Goal: Task Accomplishment & Management: Use online tool/utility

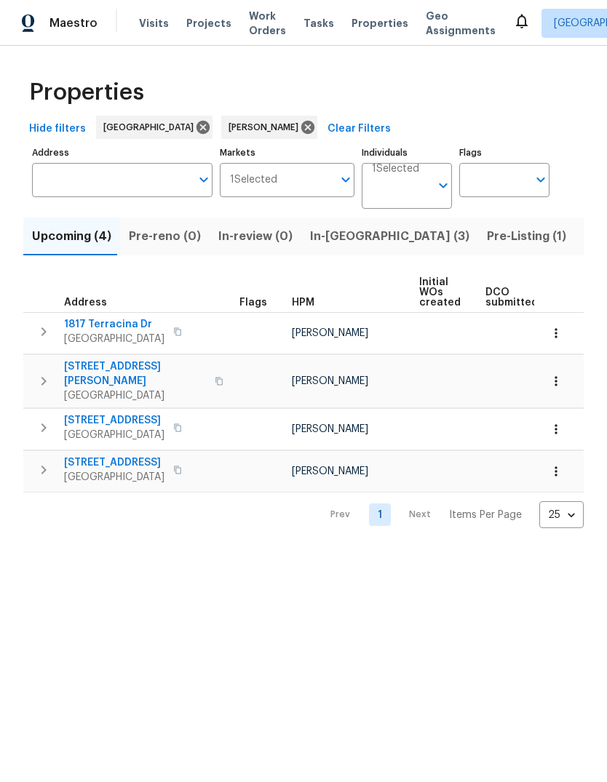
click at [343, 233] on span "In-reno (3)" at bounding box center [389, 236] width 159 height 20
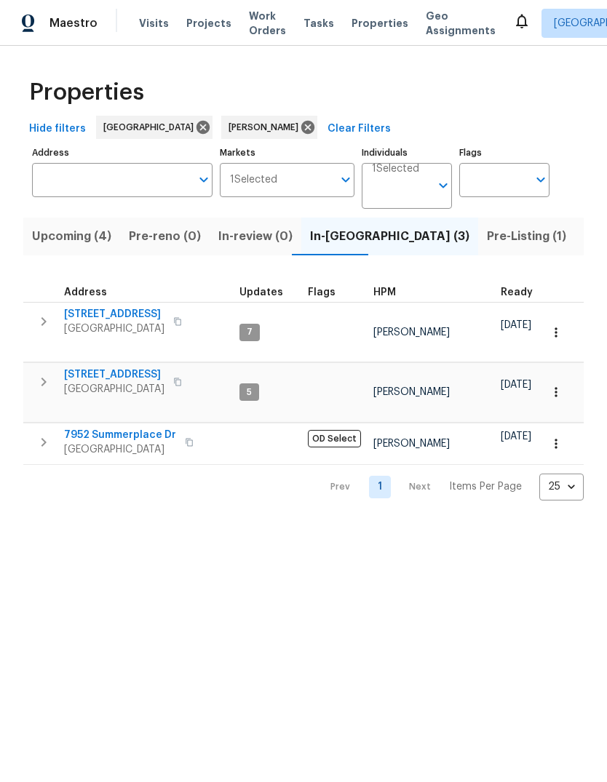
click at [115, 321] on span "[STREET_ADDRESS]" at bounding box center [114, 314] width 100 height 15
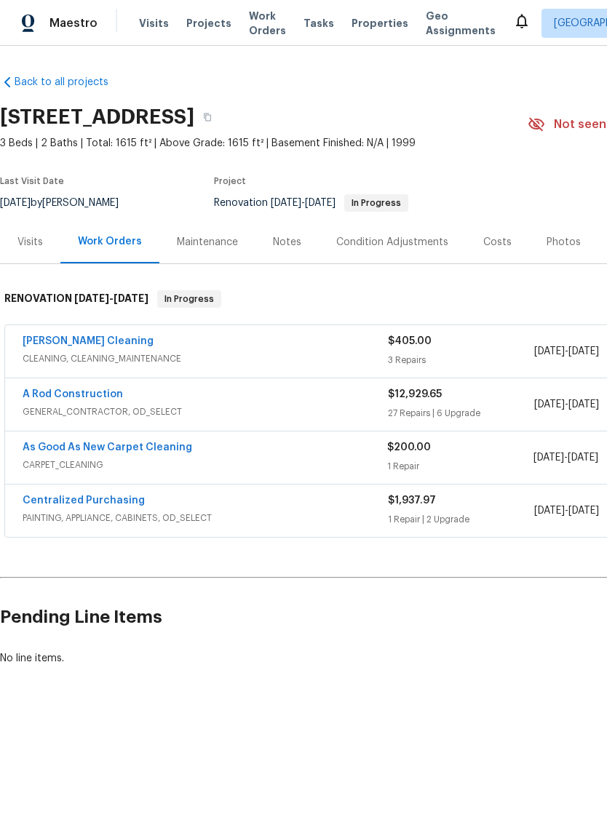
click at [67, 397] on link "A Rod Construction" at bounding box center [73, 394] width 100 height 10
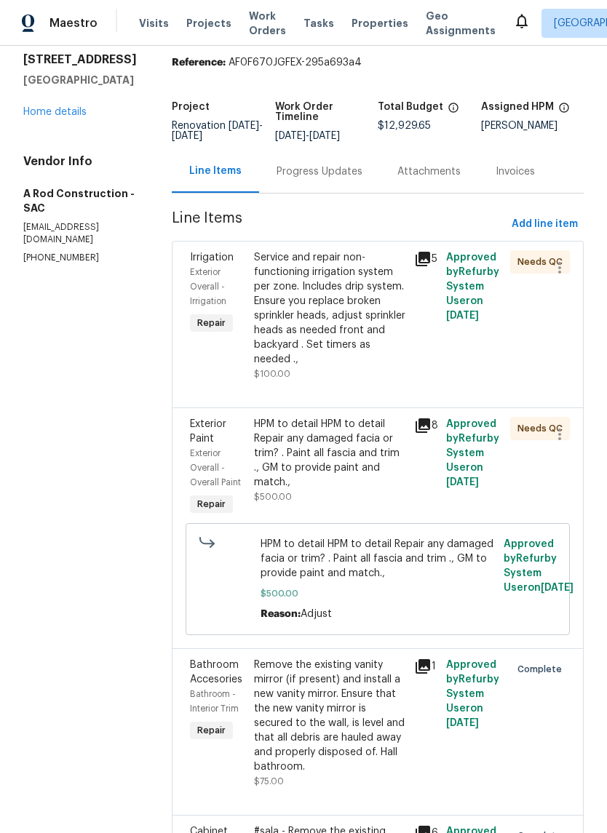
scroll to position [59, 0]
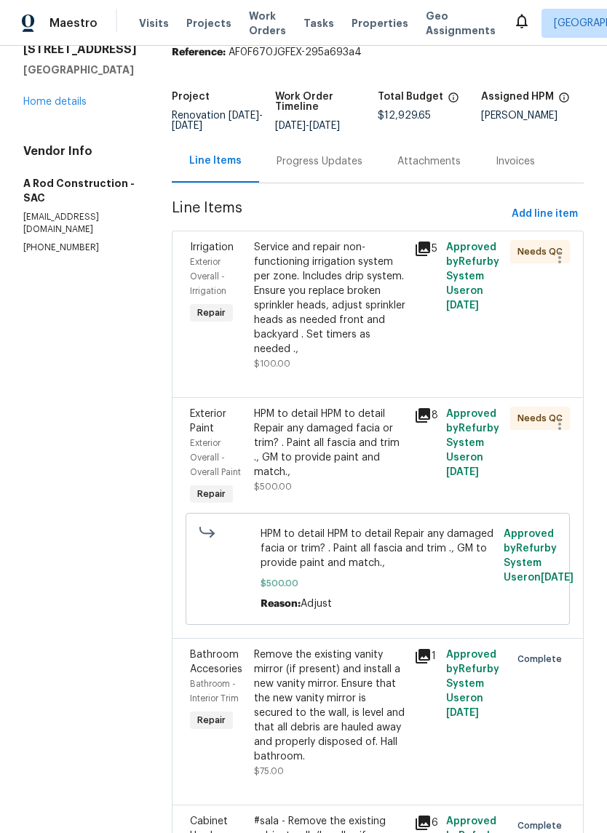
click at [324, 447] on div "HPM to detail HPM to detail Repair any damaged facia or trim? . Paint all fasci…" at bounding box center [329, 443] width 151 height 73
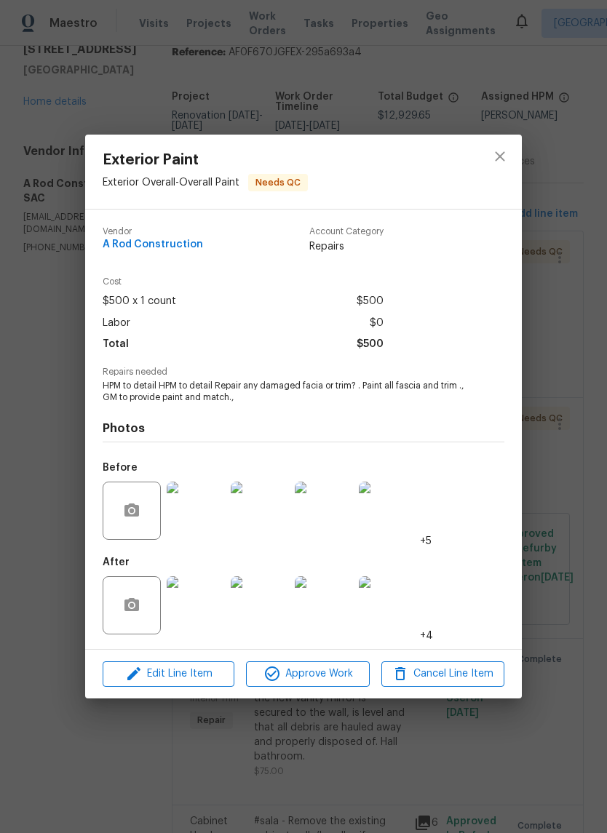
click at [183, 607] on img at bounding box center [196, 605] width 58 height 58
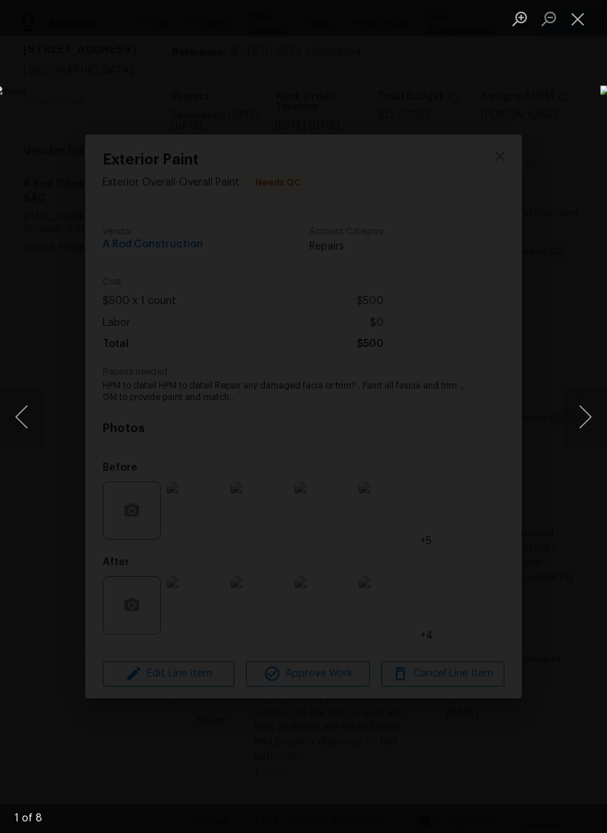
click at [587, 415] on button "Next image" at bounding box center [585, 417] width 44 height 58
click at [587, 424] on button "Next image" at bounding box center [585, 417] width 44 height 58
click at [591, 425] on button "Next image" at bounding box center [585, 417] width 44 height 58
click at [586, 420] on button "Next image" at bounding box center [585, 417] width 44 height 58
click at [586, 419] on button "Next image" at bounding box center [585, 417] width 44 height 58
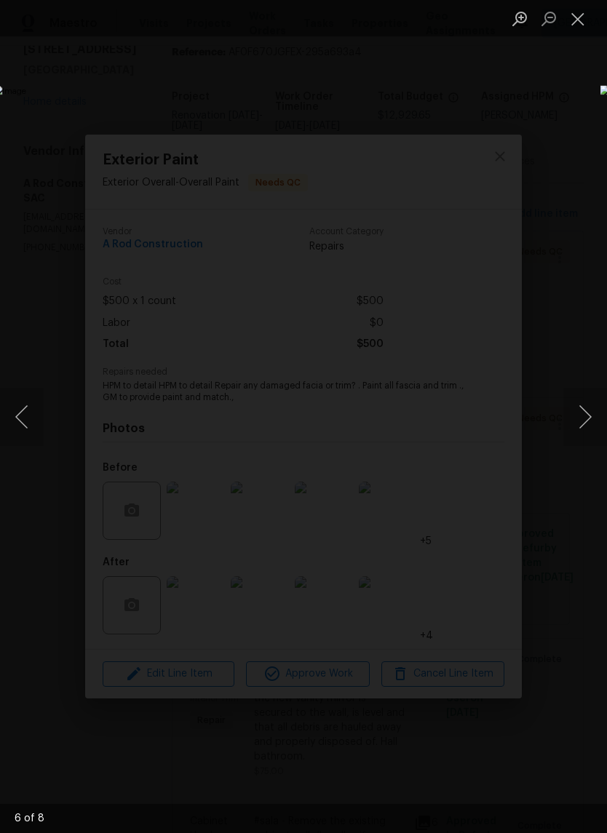
click at [575, 13] on button "Close lightbox" at bounding box center [577, 18] width 29 height 25
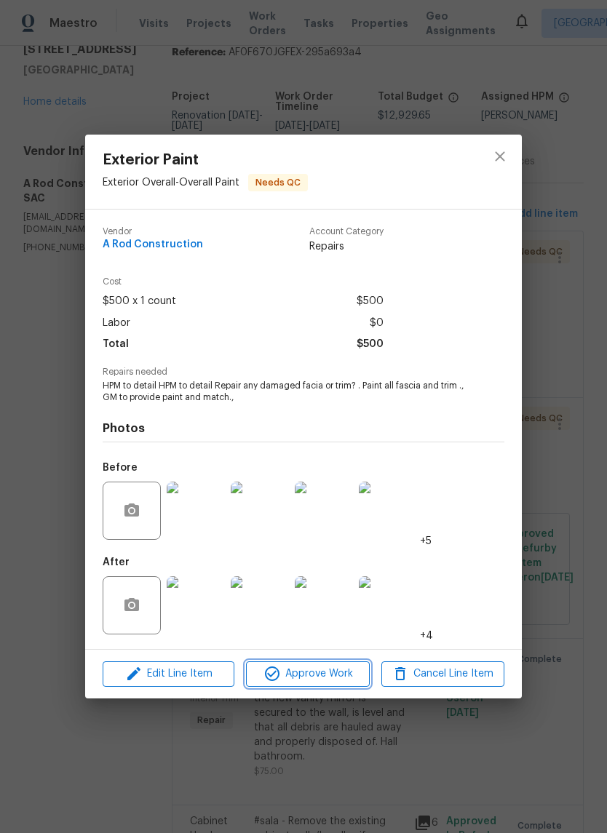
click at [320, 670] on span "Approve Work" at bounding box center [307, 674] width 114 height 18
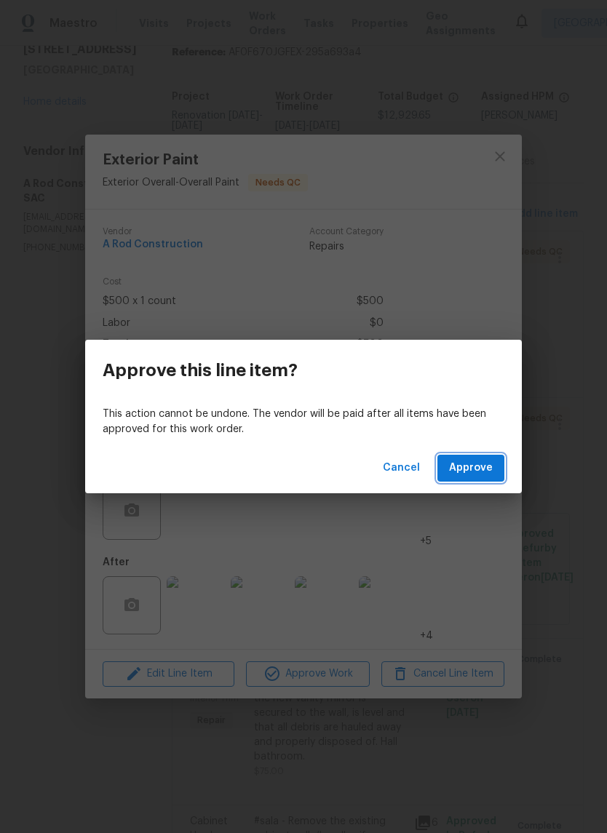
click at [484, 462] on span "Approve" at bounding box center [471, 468] width 44 height 18
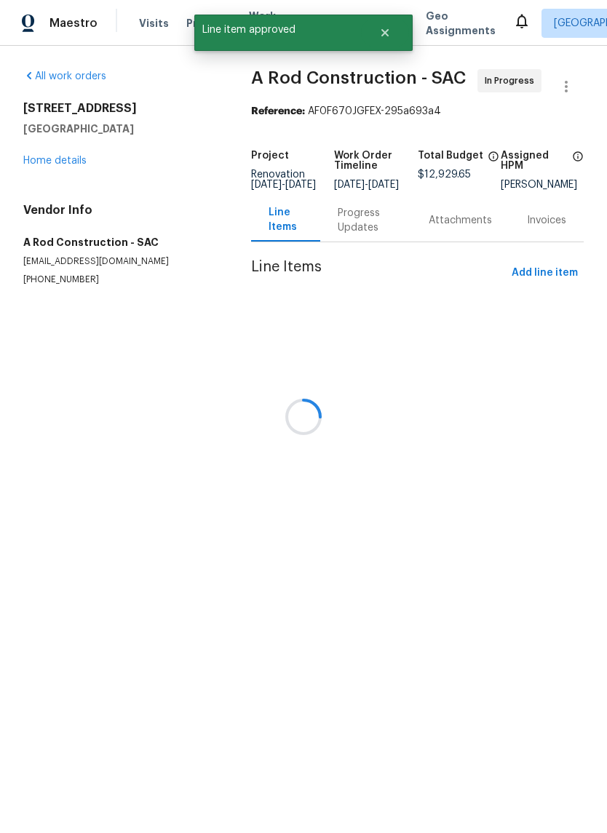
scroll to position [0, 0]
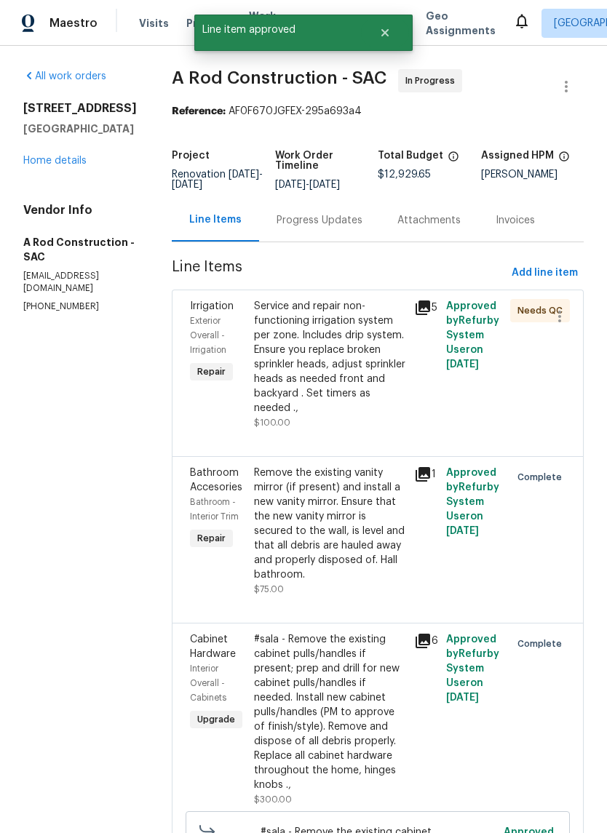
click at [352, 376] on div "Service and repair non-functioning irrigation system per zone. Includes drip sy…" at bounding box center [329, 357] width 151 height 116
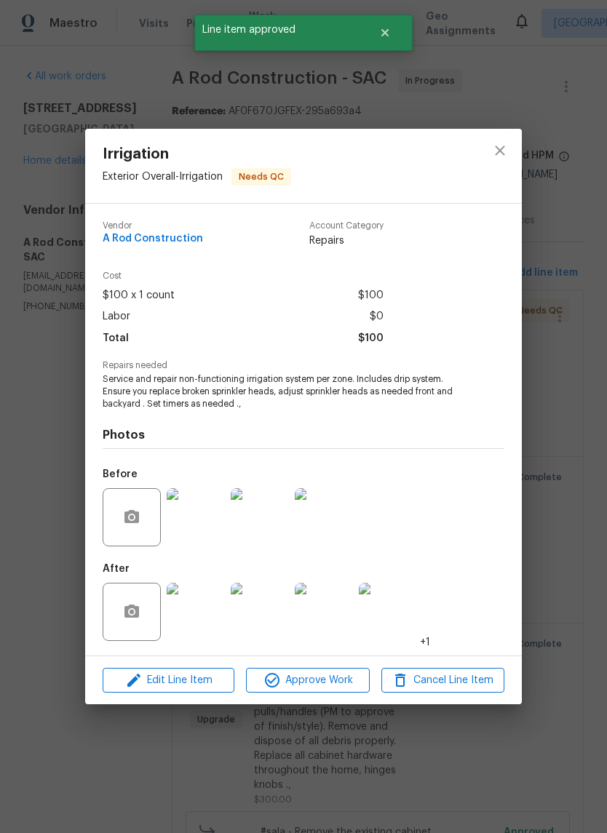
click at [204, 622] on img at bounding box center [196, 612] width 58 height 58
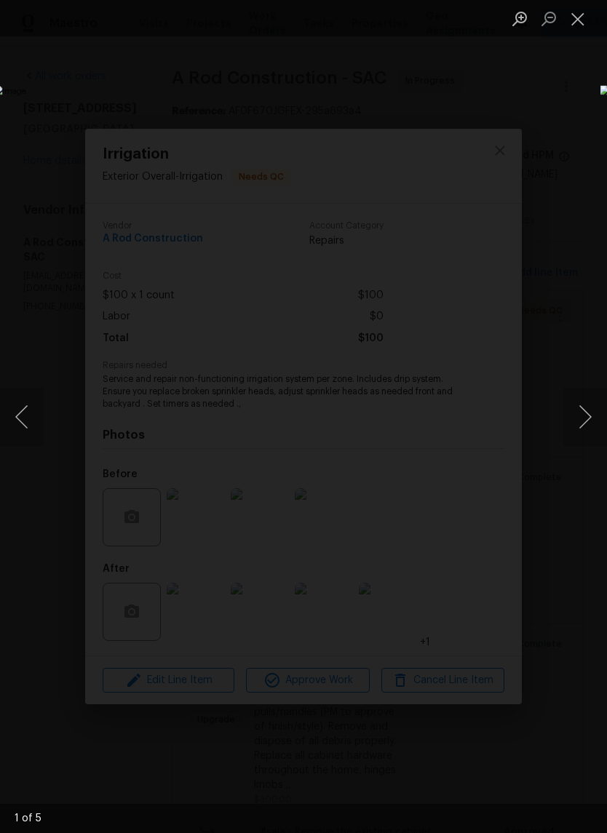
click at [589, 420] on button "Next image" at bounding box center [585, 417] width 44 height 58
click at [585, 419] on button "Next image" at bounding box center [585, 417] width 44 height 58
click at [573, 20] on button "Close lightbox" at bounding box center [577, 18] width 29 height 25
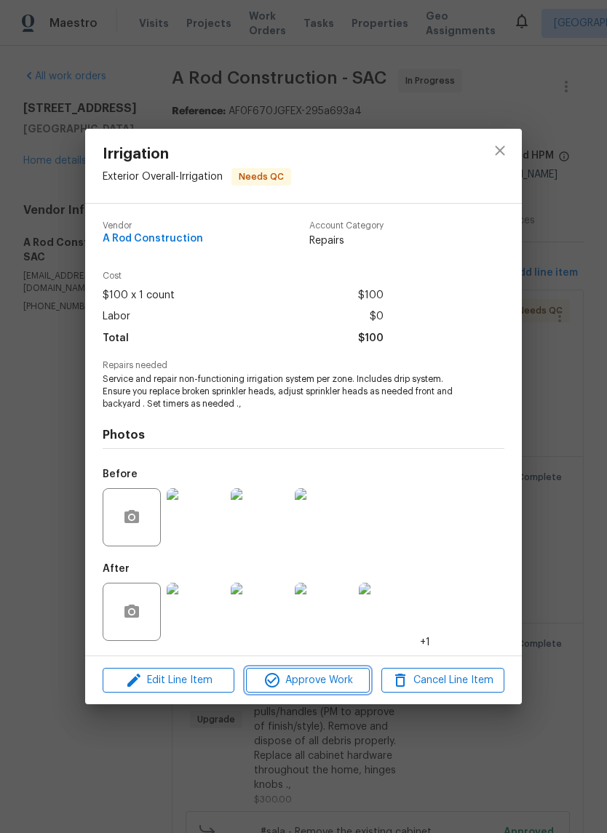
click at [335, 684] on span "Approve Work" at bounding box center [307, 680] width 114 height 18
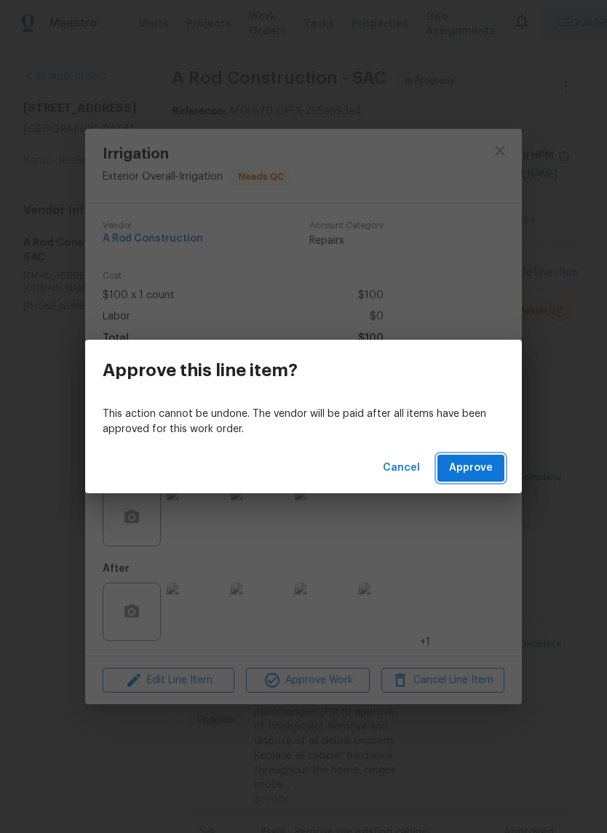
click at [463, 477] on button "Approve" at bounding box center [470, 468] width 67 height 27
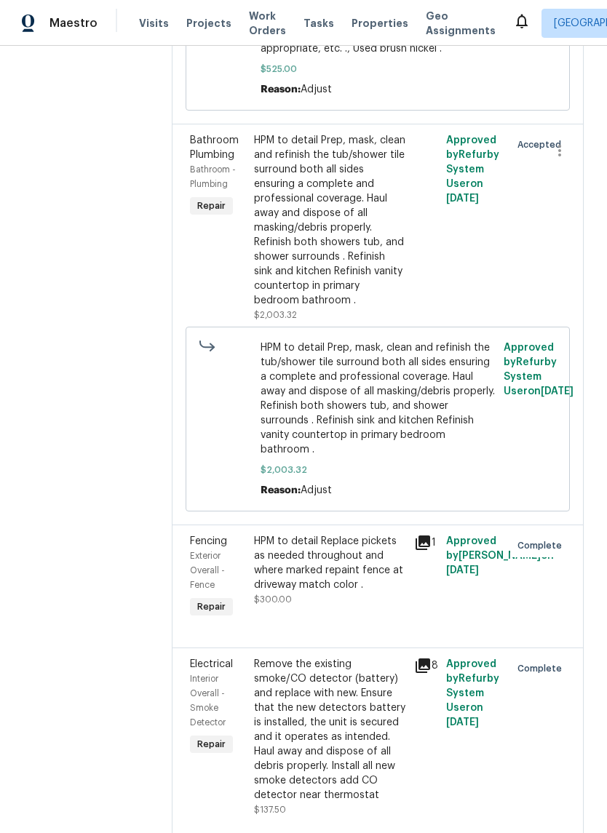
scroll to position [3466, 0]
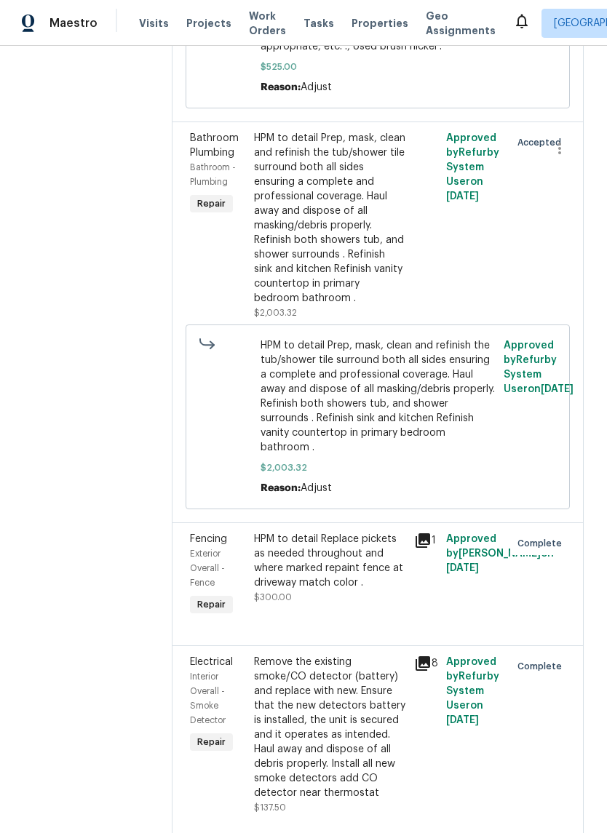
click at [399, 455] on span "HPM to detail Prep, mask, clean and refinish the tub/shower tile surround both …" at bounding box center [377, 396] width 235 height 116
click at [343, 305] on div "HPM to detail Prep, mask, clean and refinish the tub/shower tile surround both …" at bounding box center [329, 218] width 151 height 175
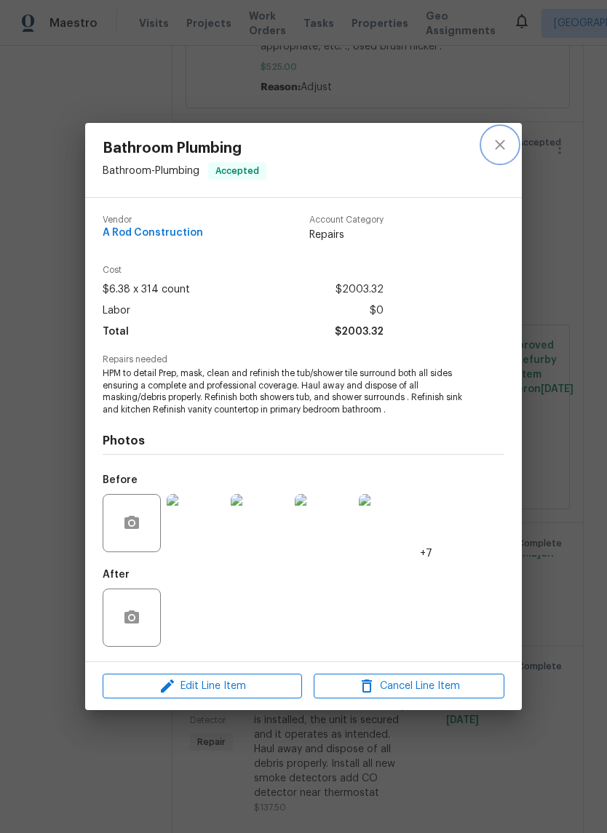
click at [500, 144] on icon "close" at bounding box center [499, 144] width 9 height 9
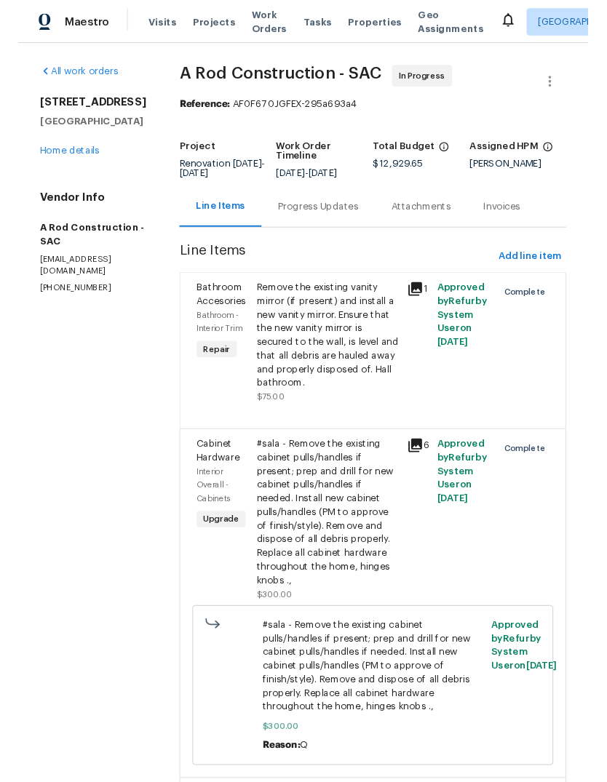
scroll to position [0, 0]
